Goal: Task Accomplishment & Management: Complete application form

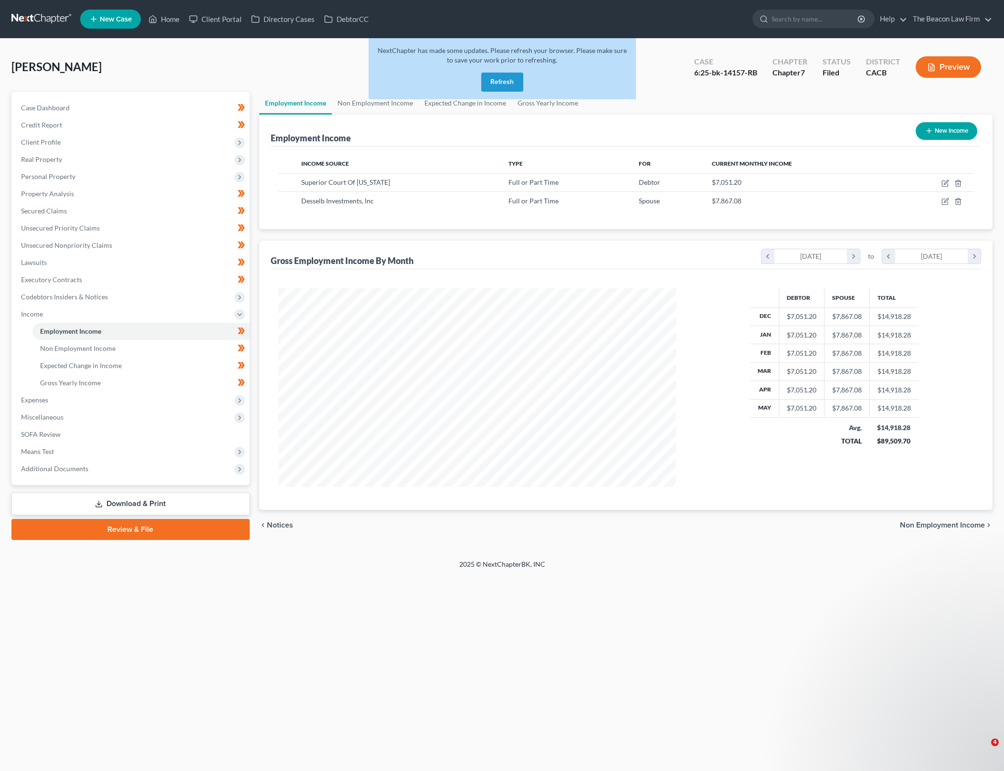
click at [511, 86] on button "Refresh" at bounding box center [502, 82] width 42 height 19
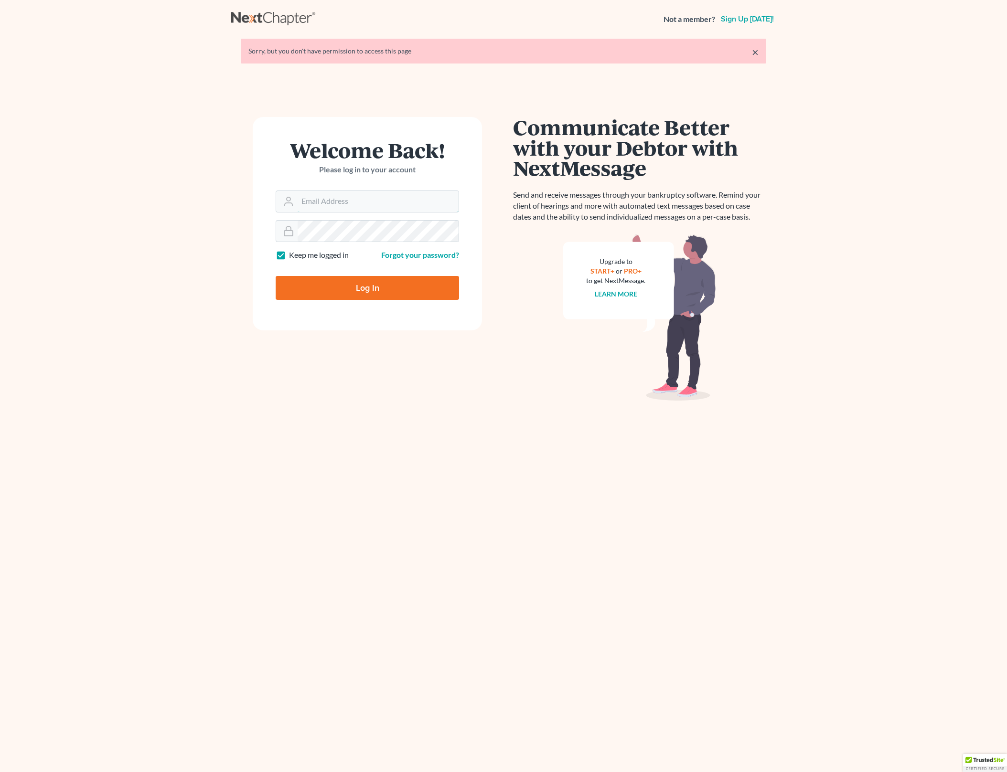
type input "[PERSON_NAME][EMAIL_ADDRESS][DOMAIN_NAME]"
click at [389, 287] on input "Log In" at bounding box center [366, 288] width 183 height 24
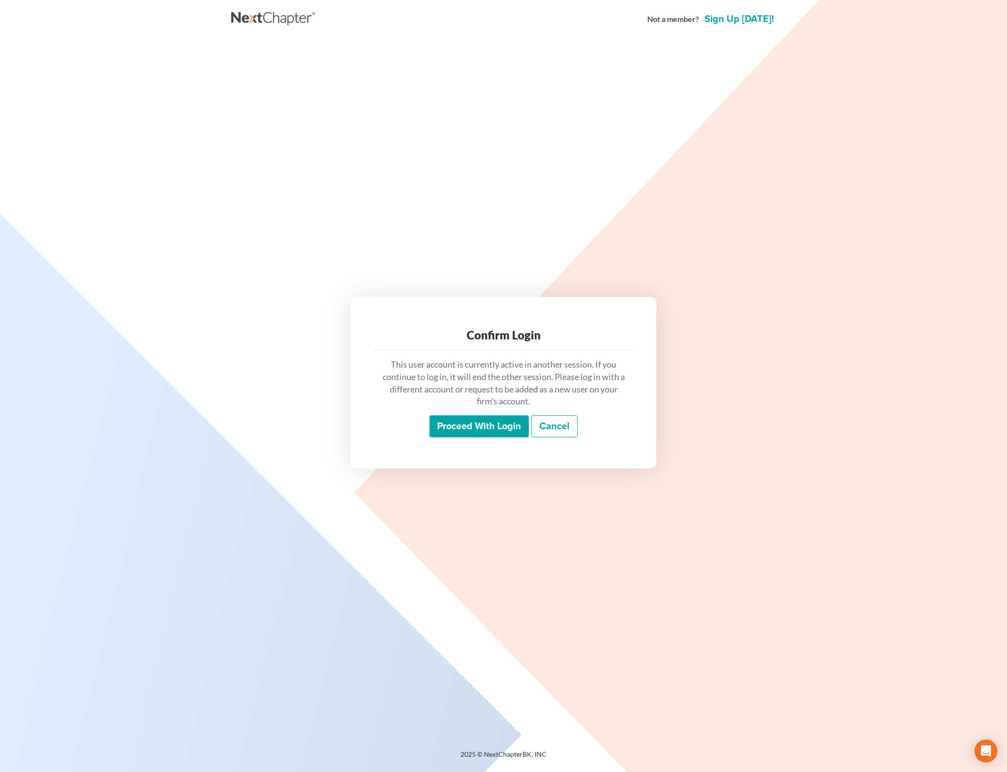
click at [488, 428] on input "Proceed with login" at bounding box center [478, 426] width 99 height 22
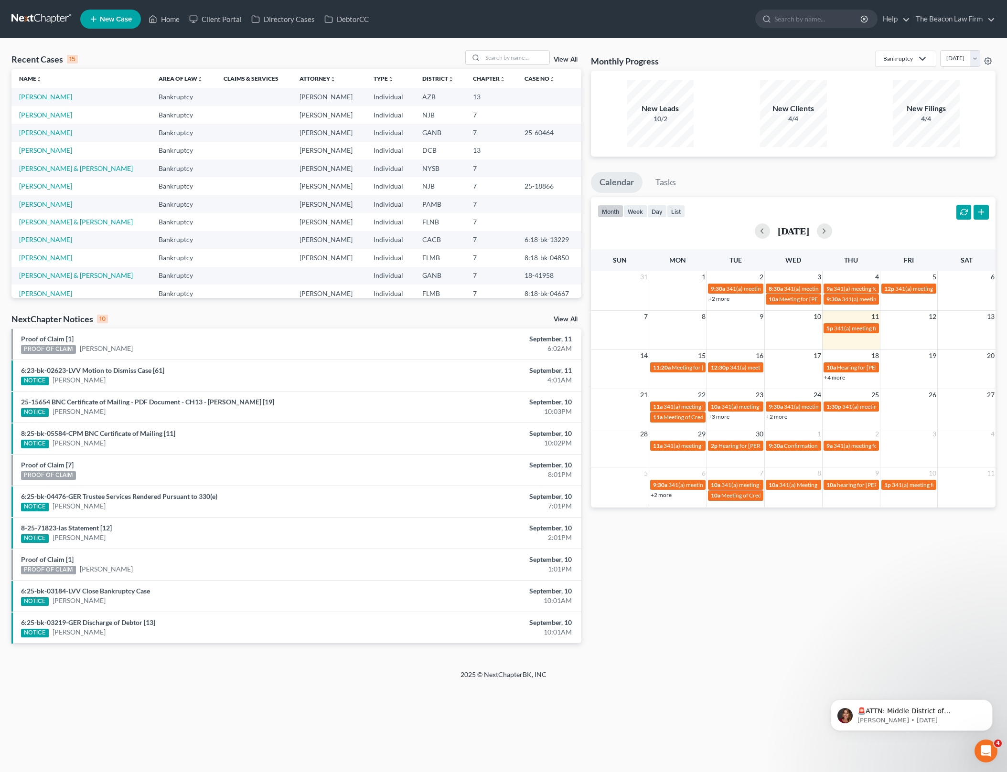
click at [782, 48] on div "Recent Cases 15 View All Name unfold_more expand_more expand_less Area of Law u…" at bounding box center [503, 354] width 1007 height 631
click at [525, 55] on input "search" at bounding box center [515, 58] width 67 height 14
type input "beals"
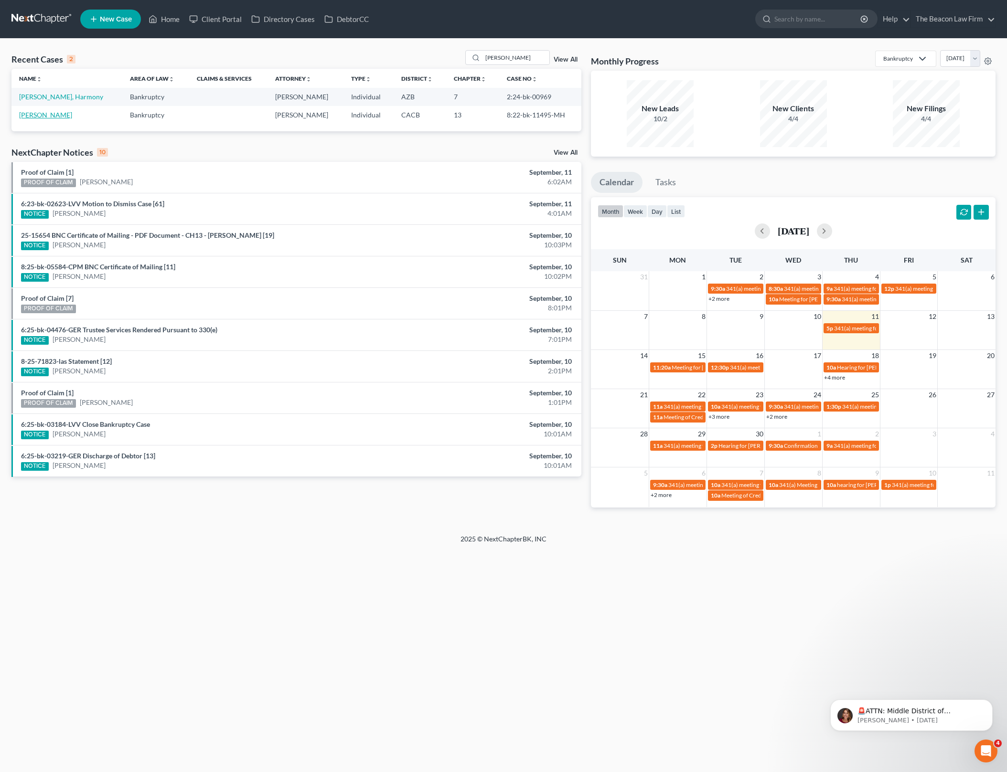
click at [42, 113] on link "Beals, Diane" at bounding box center [45, 115] width 53 height 8
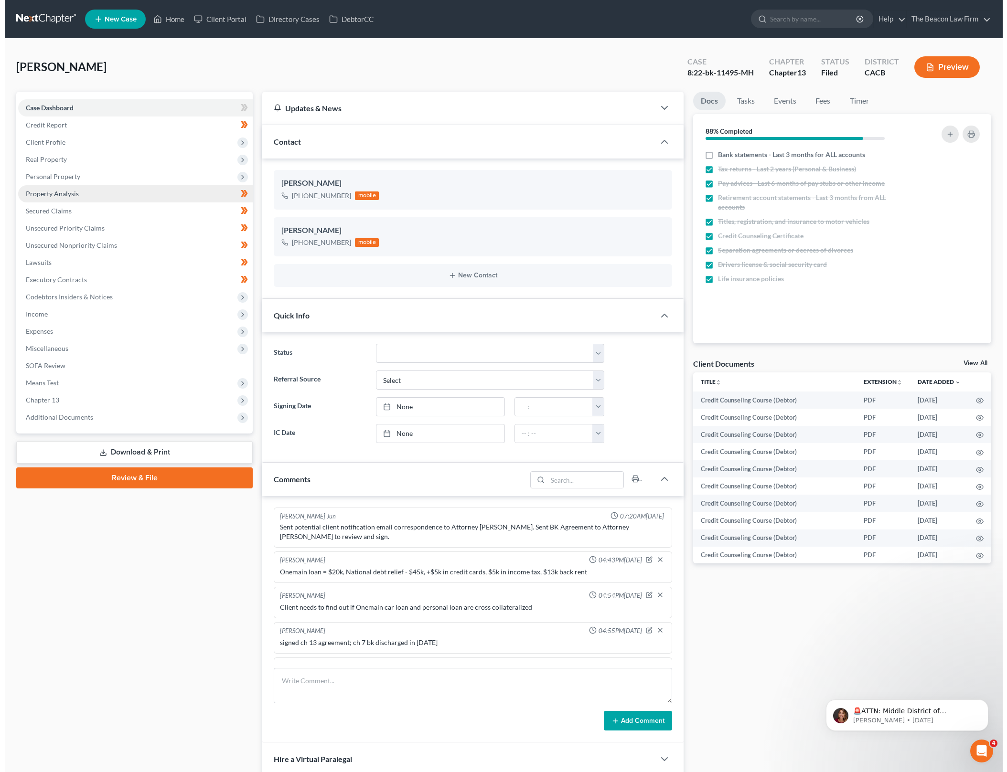
scroll to position [1819, 0]
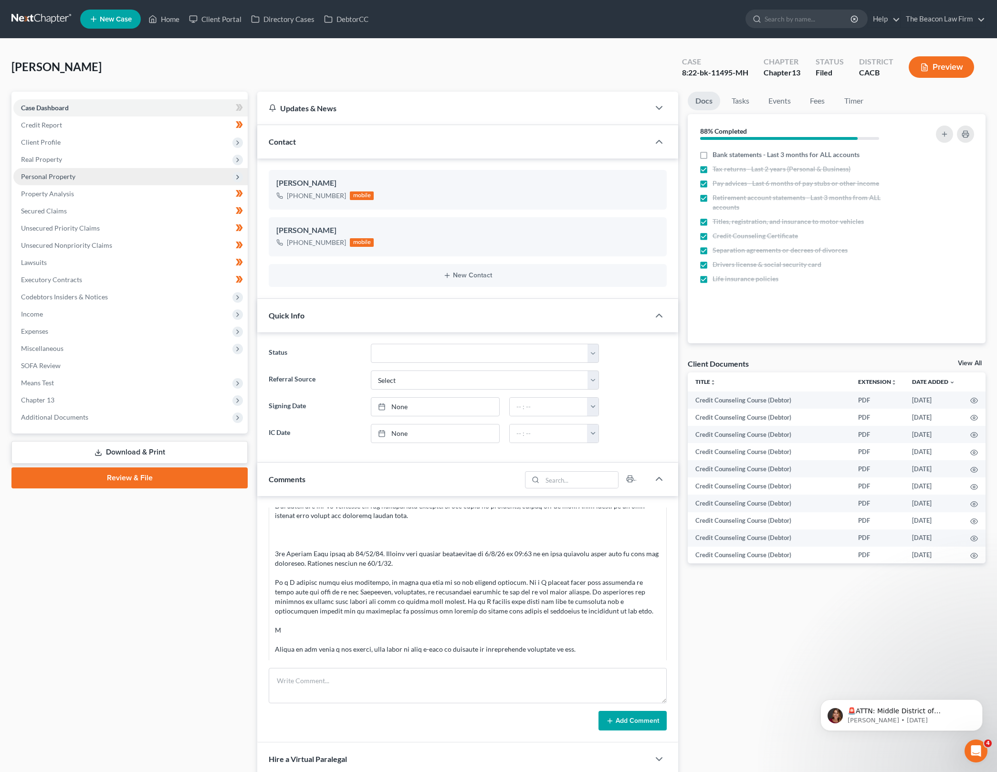
click at [169, 181] on span "Personal Property" at bounding box center [130, 176] width 234 height 17
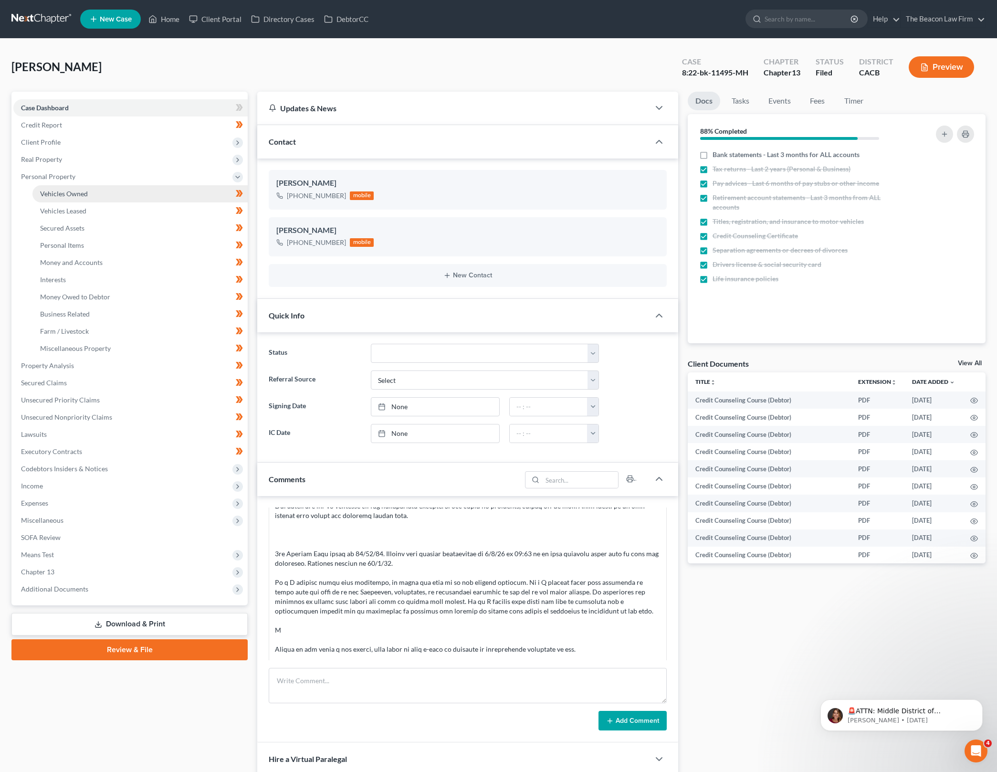
click at [164, 196] on link "Vehicles Owned" at bounding box center [139, 193] width 215 height 17
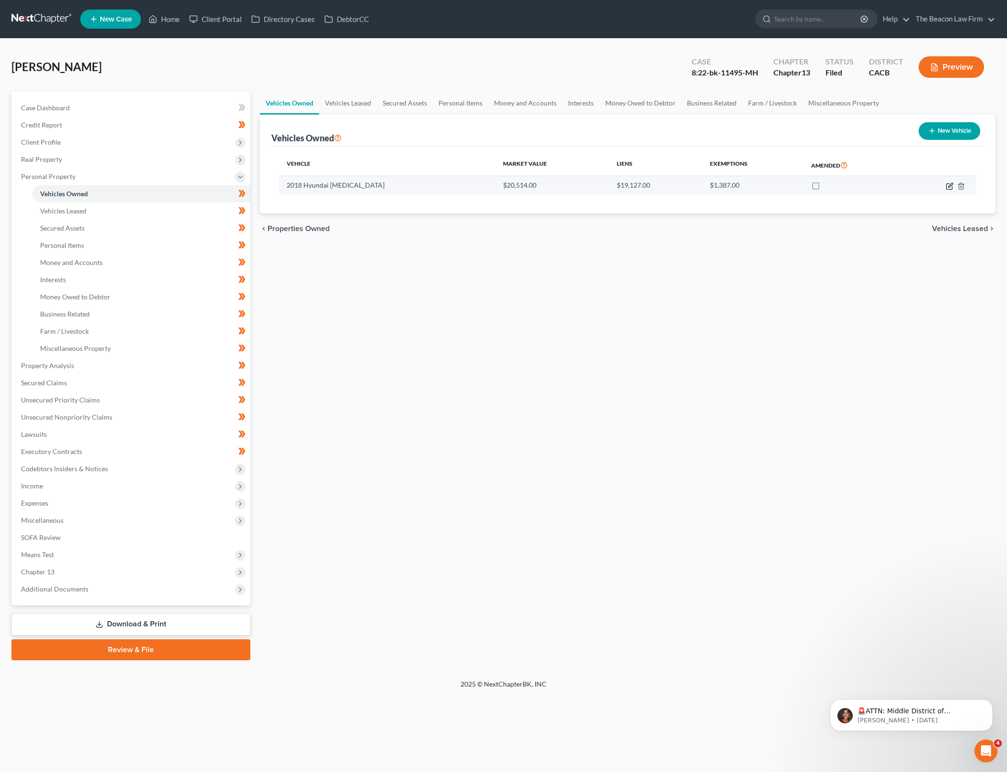
click at [950, 188] on icon "button" at bounding box center [949, 186] width 8 height 8
select select "0"
select select "8"
select select "1"
select select "0"
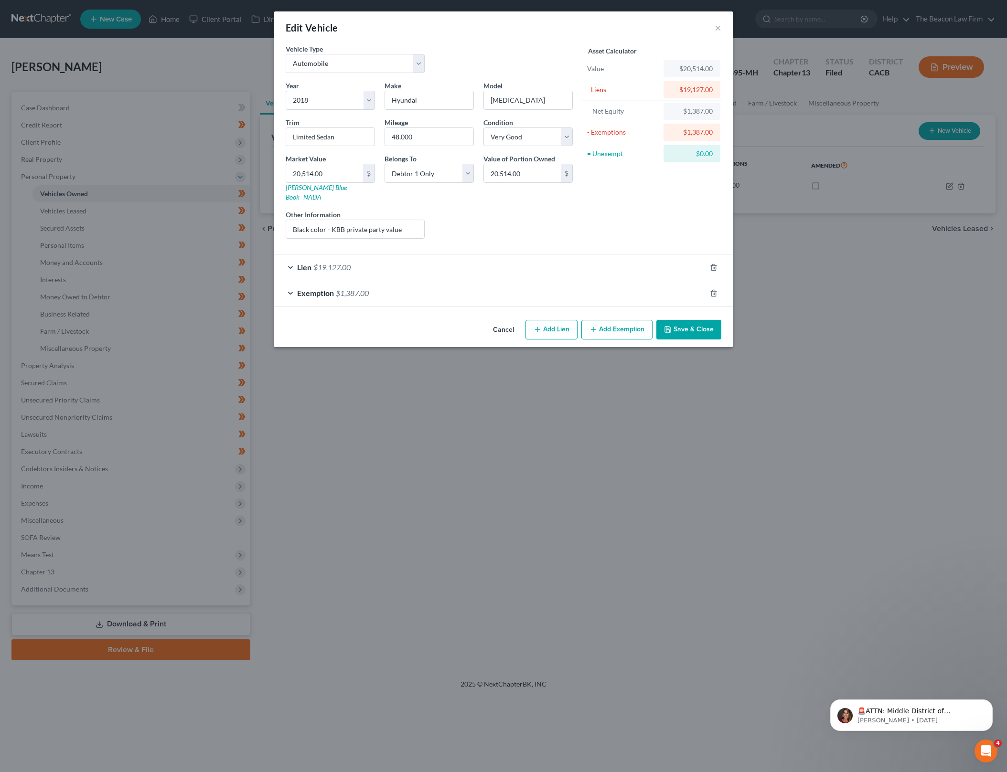
click at [347, 280] on div "Exemption $1,387.00" at bounding box center [490, 292] width 432 height 25
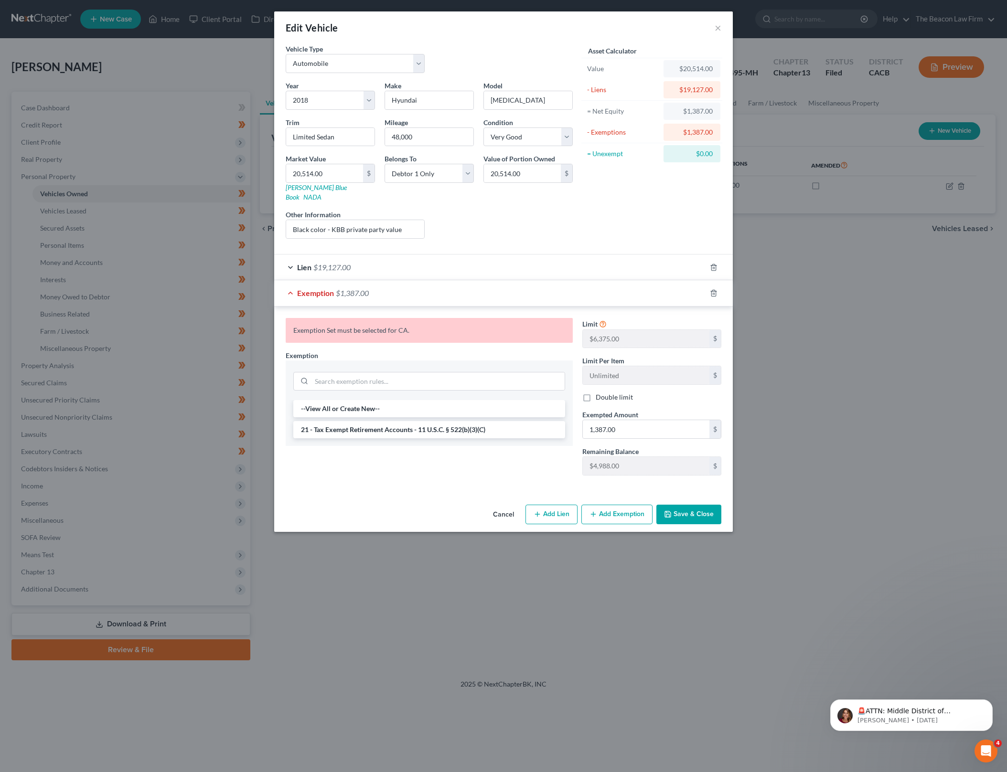
click at [346, 263] on span "$19,127.00" at bounding box center [331, 267] width 37 height 9
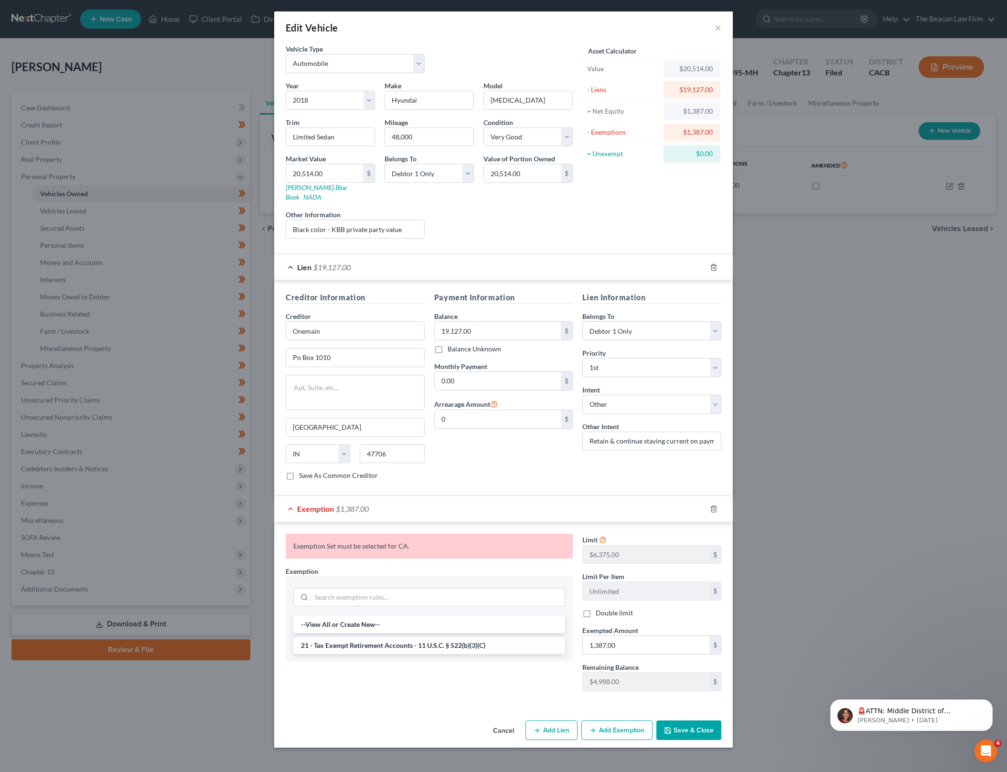
click at [508, 721] on button "Cancel" at bounding box center [503, 730] width 36 height 19
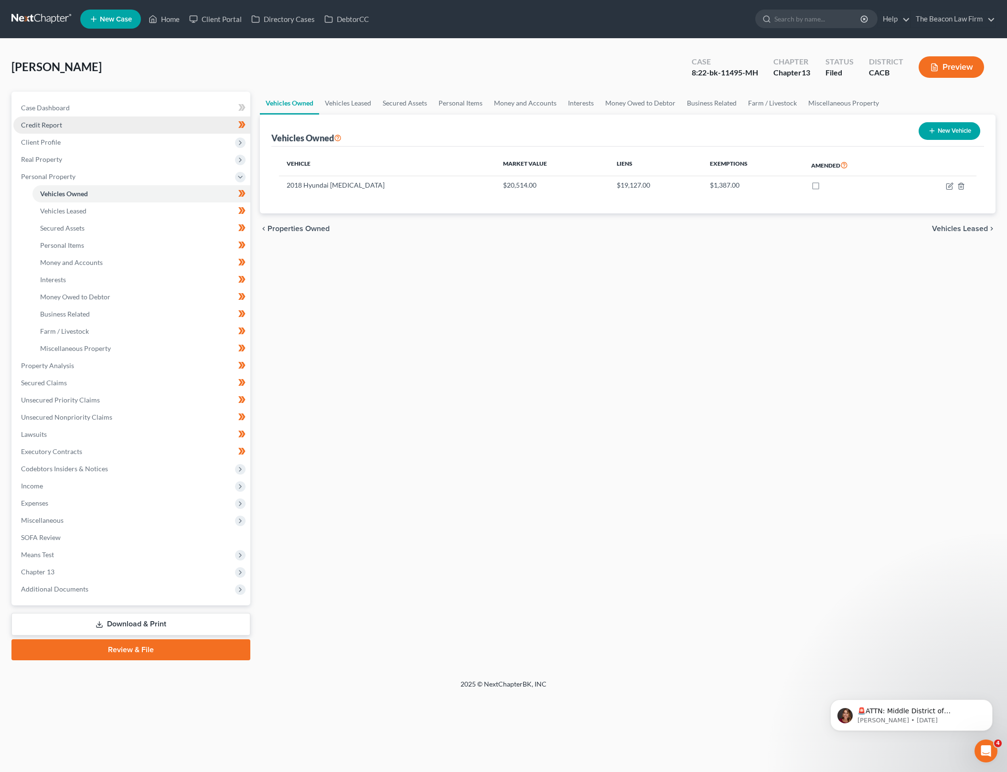
click at [128, 123] on link "Credit Report" at bounding box center [131, 125] width 237 height 17
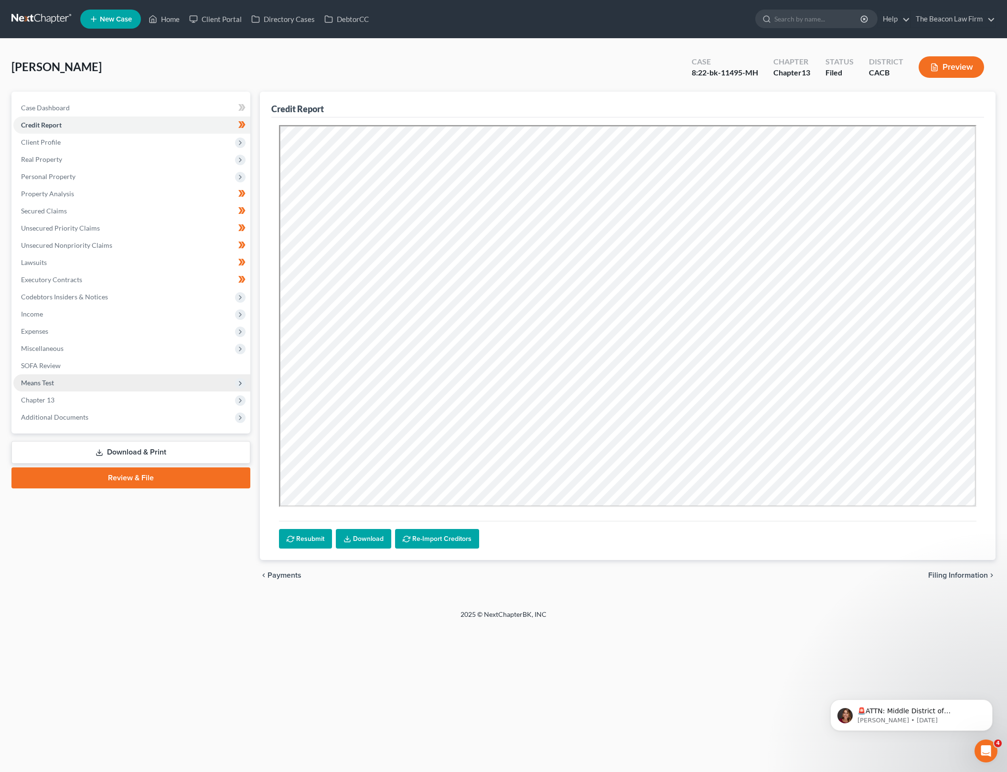
click at [127, 379] on span "Means Test" at bounding box center [131, 382] width 237 height 17
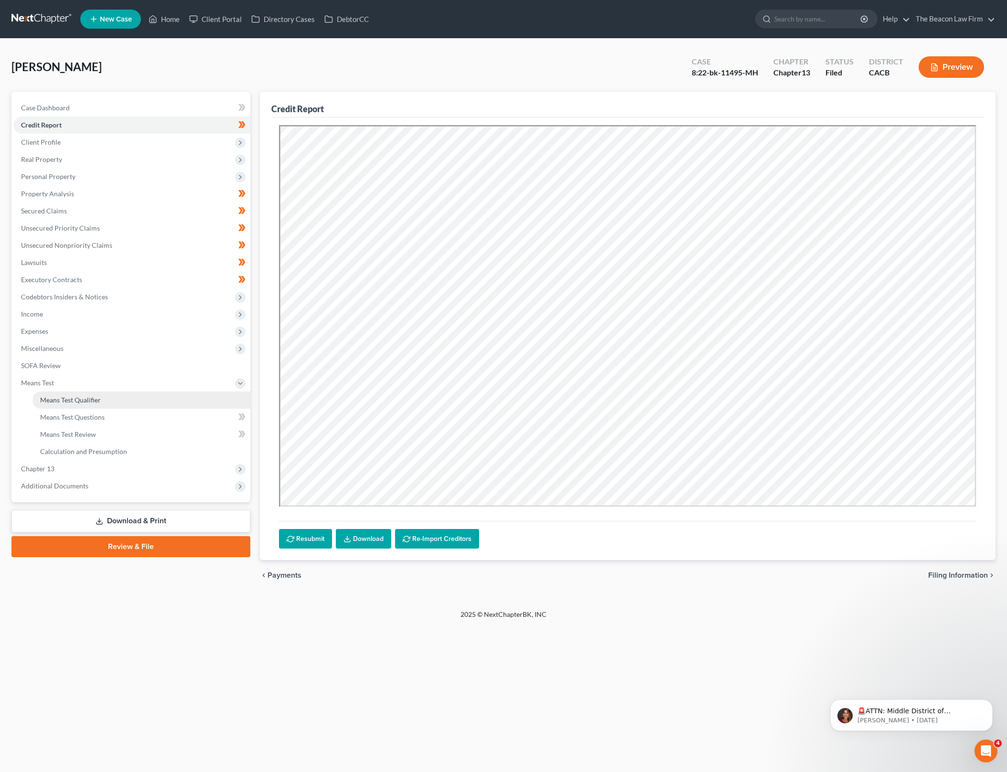
click at [138, 396] on link "Means Test Qualifier" at bounding box center [141, 400] width 218 height 17
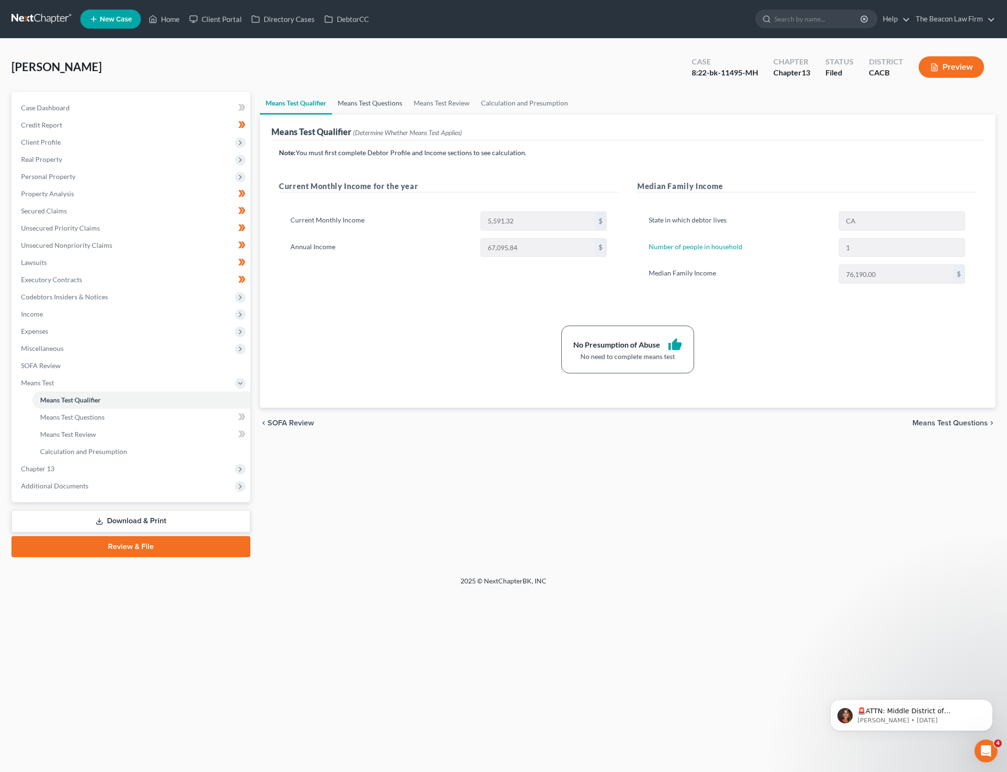
click at [373, 104] on link "Means Test Questions" at bounding box center [370, 103] width 76 height 23
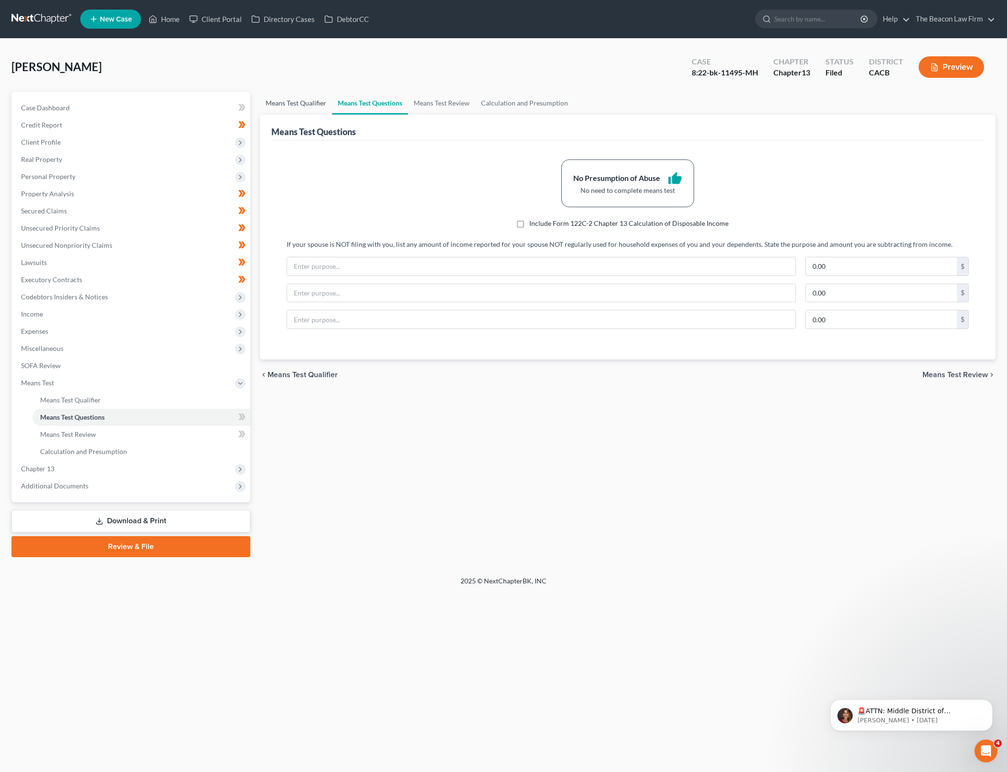
click at [288, 97] on link "Means Test Qualifier" at bounding box center [296, 103] width 72 height 23
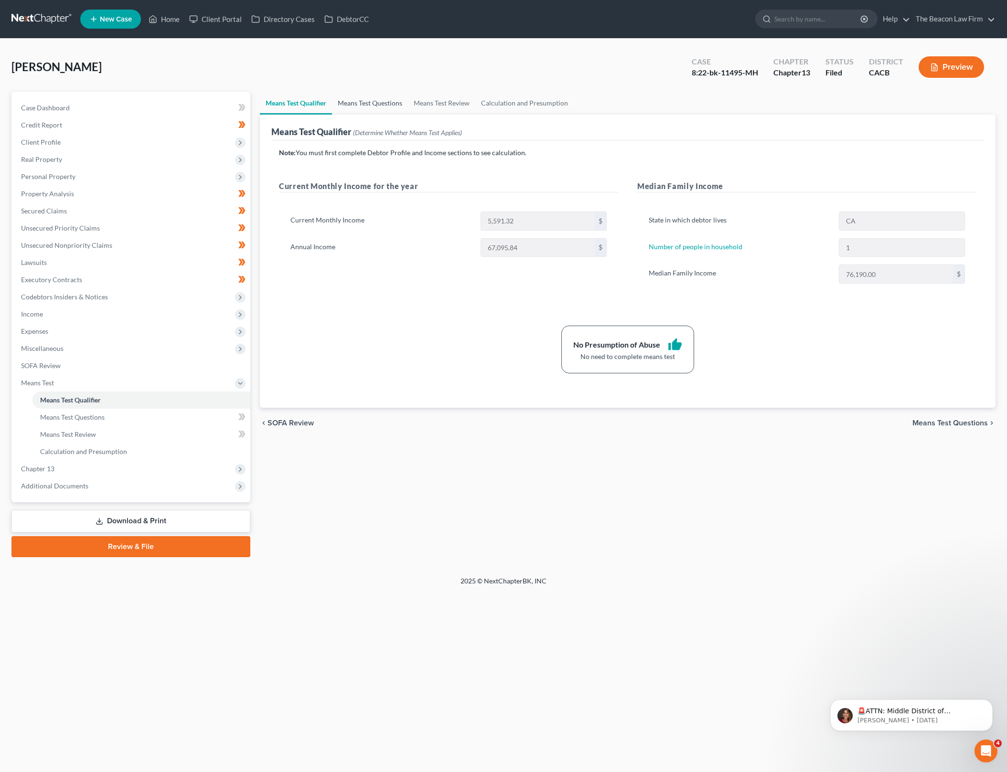
click at [394, 107] on link "Means Test Questions" at bounding box center [370, 103] width 76 height 23
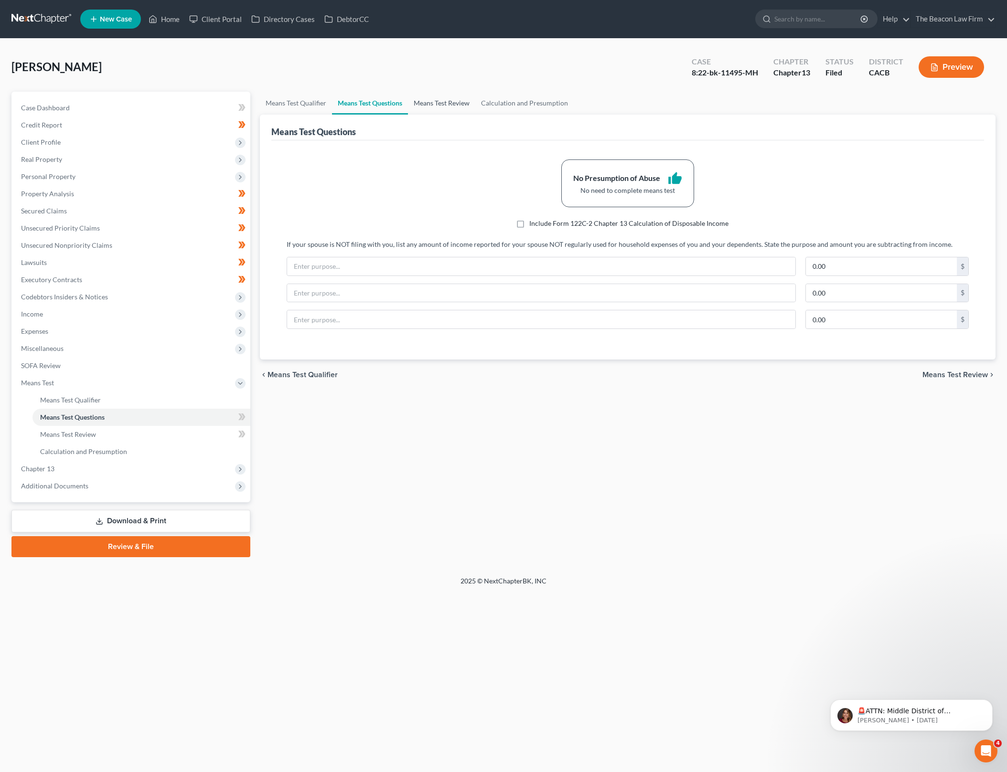
click at [458, 106] on link "Means Test Review" at bounding box center [441, 103] width 67 height 23
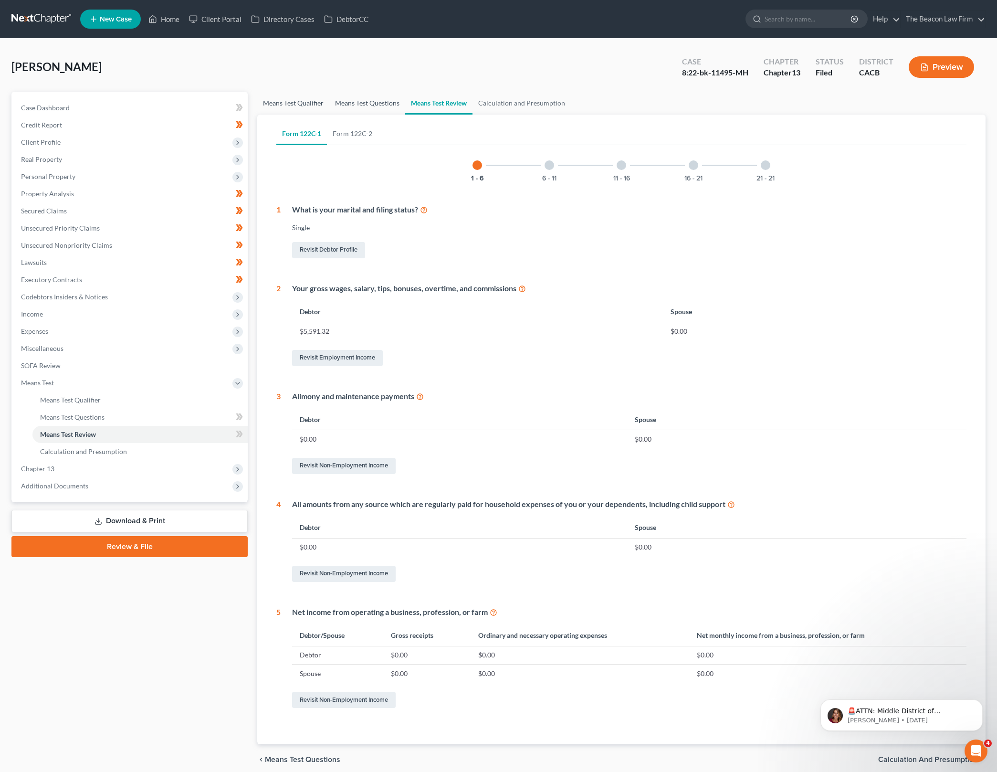
click at [307, 102] on link "Means Test Qualifier" at bounding box center [293, 103] width 72 height 23
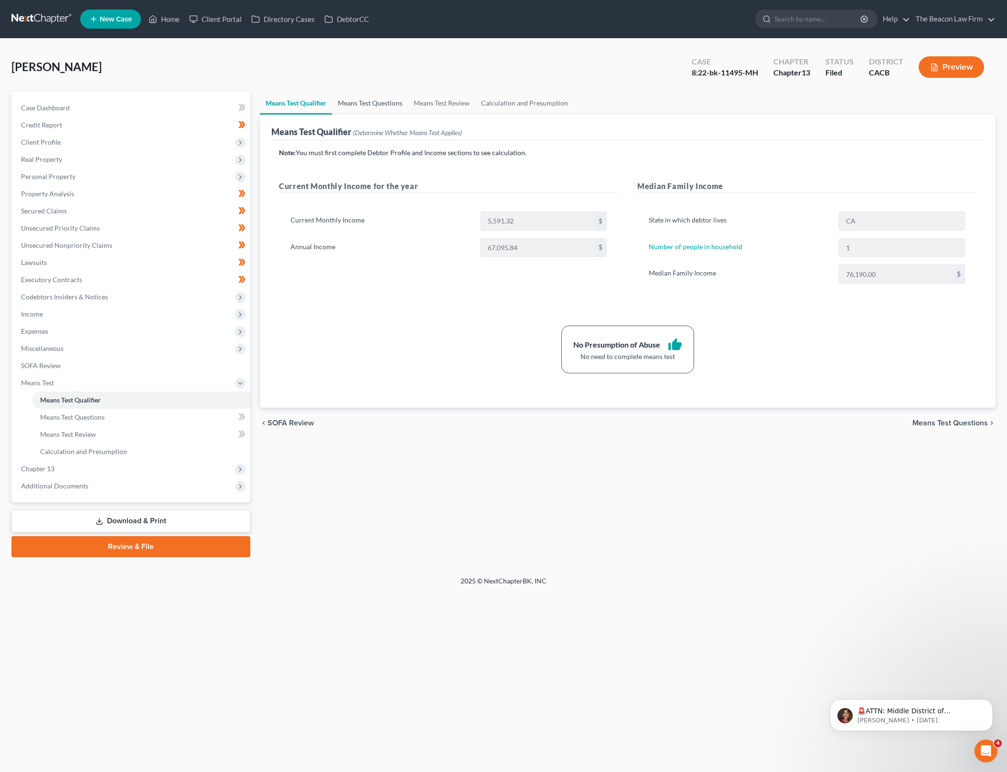
click at [381, 104] on link "Means Test Questions" at bounding box center [370, 103] width 76 height 23
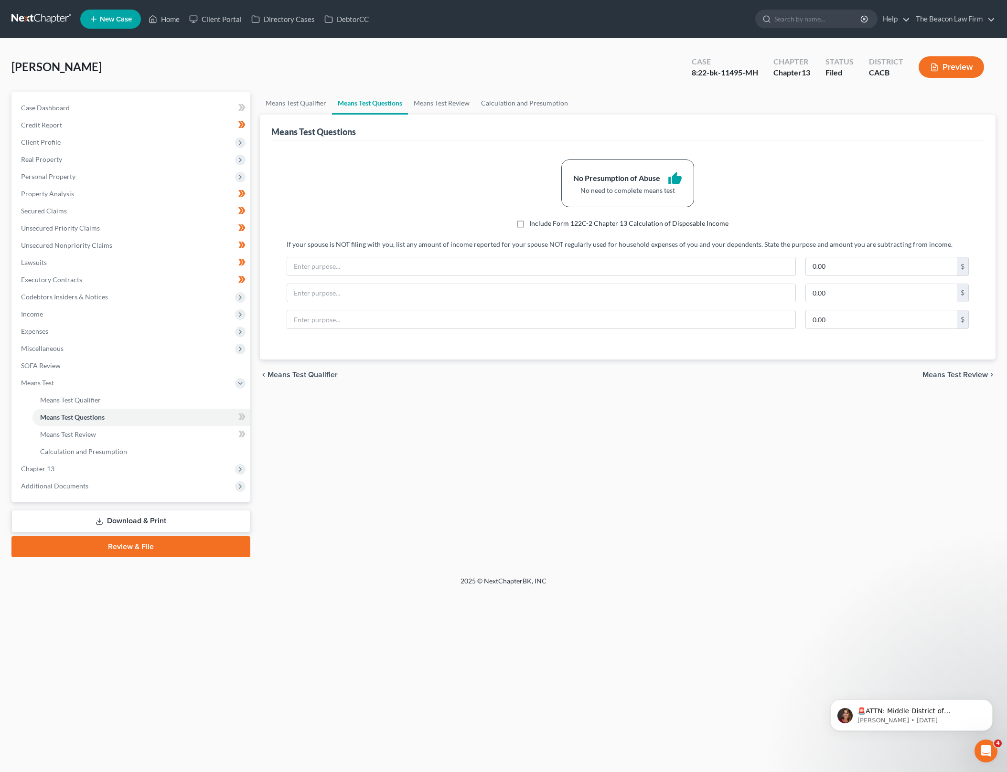
click at [915, 524] on div "Means Test Qualifier Means Test Questions Means Test Review Calculation and Pre…" at bounding box center [627, 325] width 745 height 466
drag, startPoint x: 166, startPoint y: 19, endPoint x: 212, endPoint y: 4, distance: 47.7
click at [166, 19] on link "Home" at bounding box center [164, 19] width 41 height 17
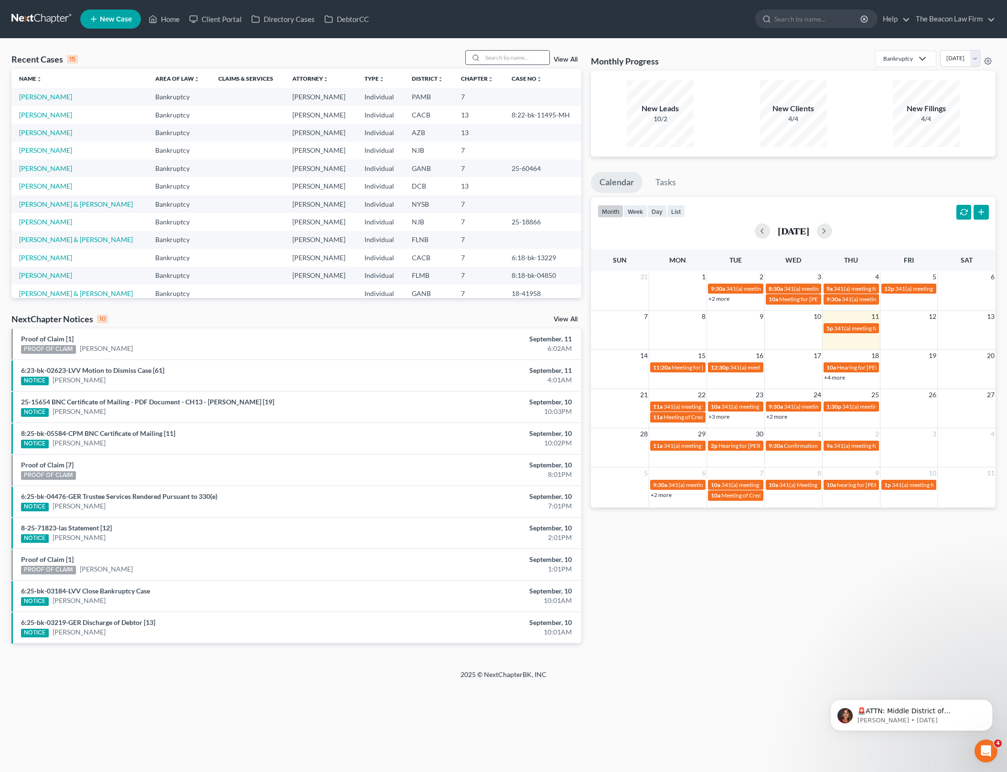
click at [511, 59] on input "search" at bounding box center [515, 58] width 67 height 14
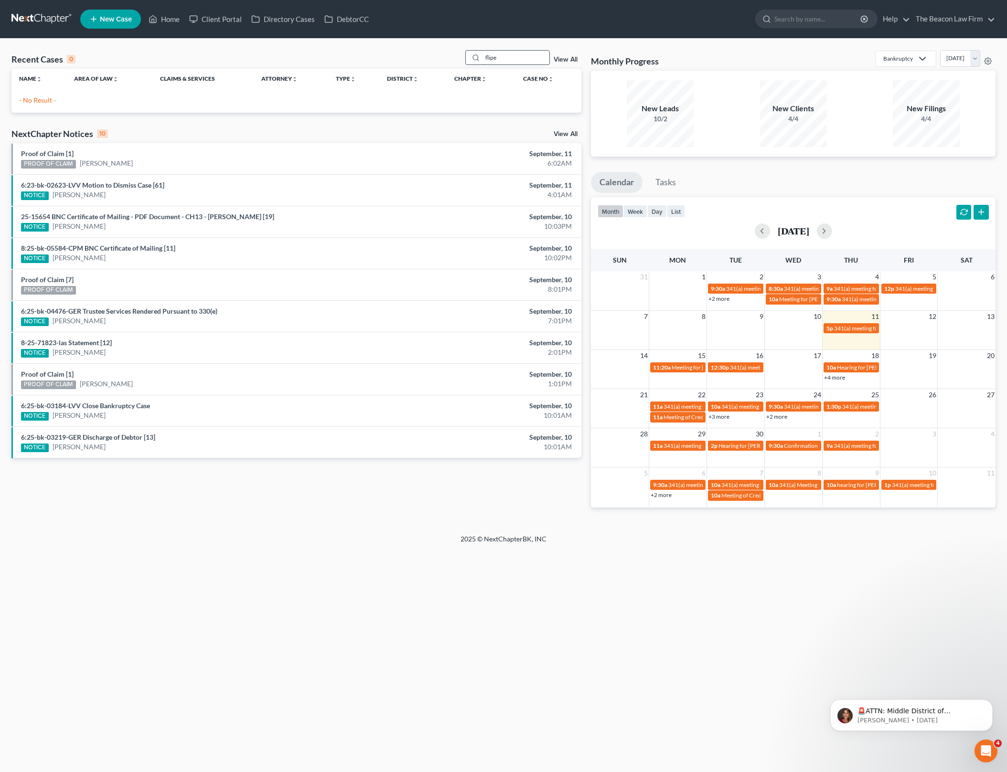
click at [511, 59] on input "flipe" at bounding box center [515, 58] width 67 height 14
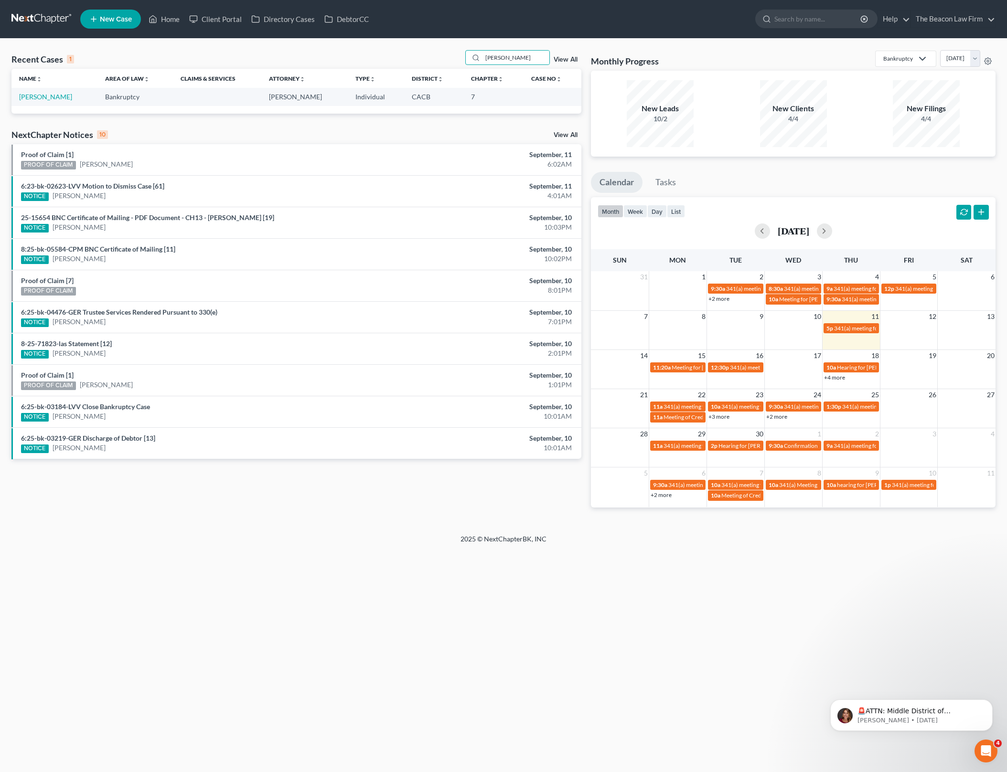
click at [53, 101] on td "Andrade, Felipe" at bounding box center [54, 97] width 86 height 18
click at [526, 54] on input "felipe" at bounding box center [515, 58] width 67 height 14
type input "berni"
